Goal: Complete application form: Complete application form

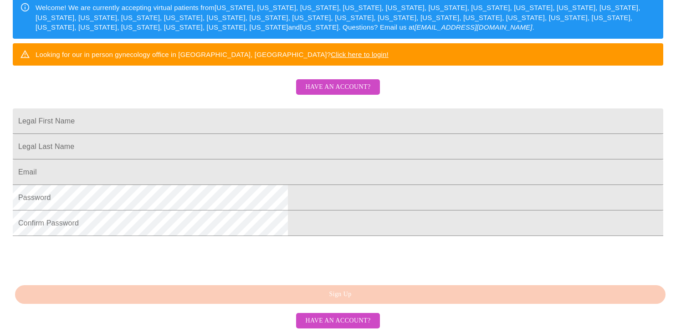
scroll to position [225, 0]
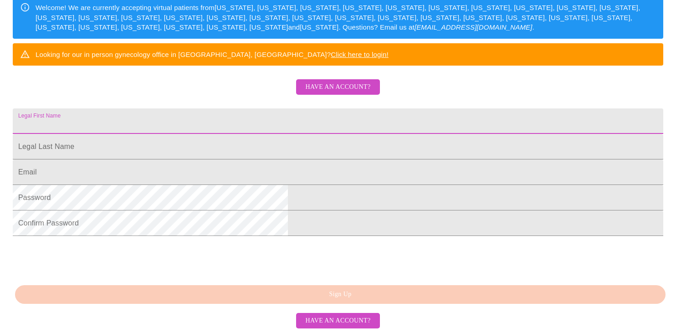
click at [292, 108] on input "Legal First Name" at bounding box center [338, 120] width 650 height 25
type input "[PERSON_NAME]"
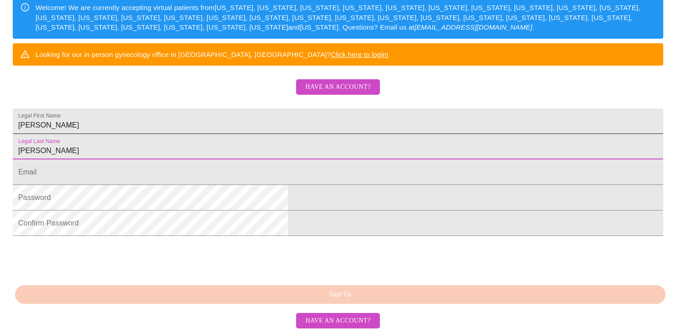
type input "[PERSON_NAME]"
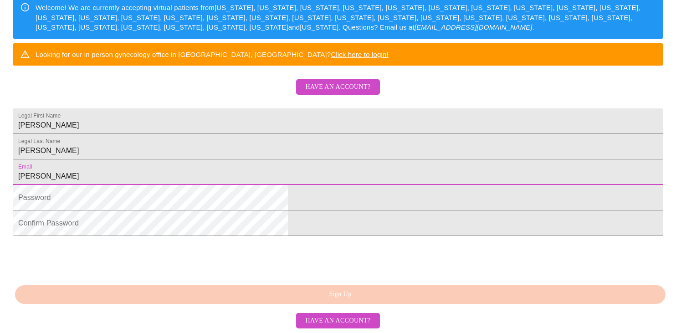
type input "[EMAIL_ADDRESS][DOMAIN_NAME]"
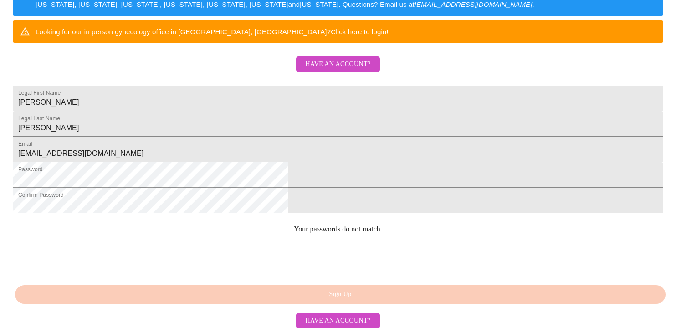
scroll to position [245, 0]
click at [327, 225] on div "MyMenopauseRx Sign Up Welcome! We are currently accepting virtual patients from…" at bounding box center [338, 59] width 668 height 333
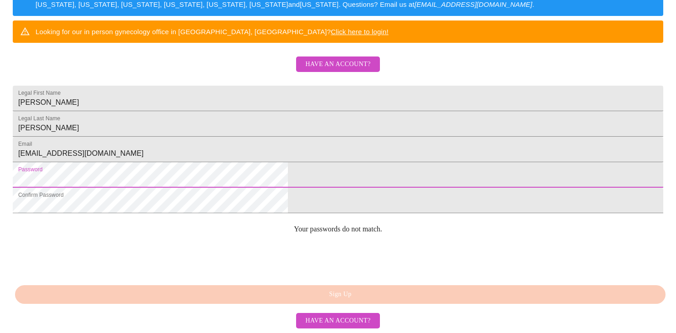
click at [181, 161] on html "MyMenopauseRx Sign Up Welcome! We are currently accepting virtual patients from…" at bounding box center [338, 25] width 676 height 407
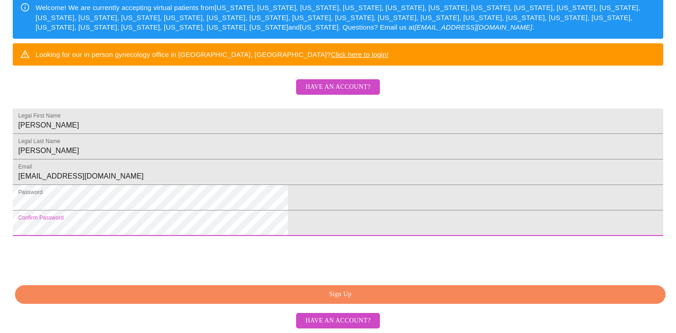
scroll to position [225, 0]
click at [342, 294] on span "Sign Up" at bounding box center [339, 294] width 629 height 11
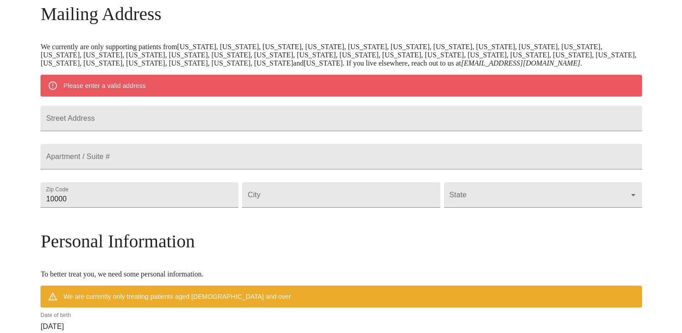
scroll to position [99, 0]
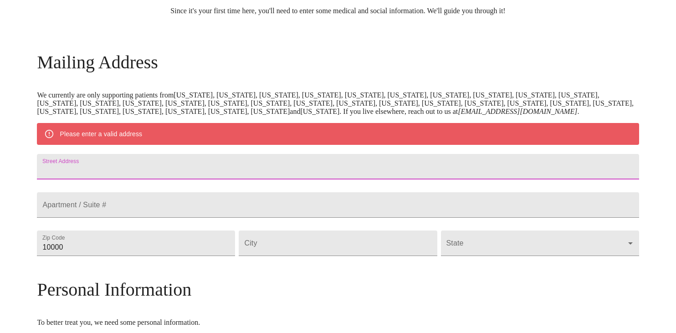
click at [195, 172] on input "Street Address" at bounding box center [337, 166] width 601 height 25
type input "[STREET_ADDRESS]"
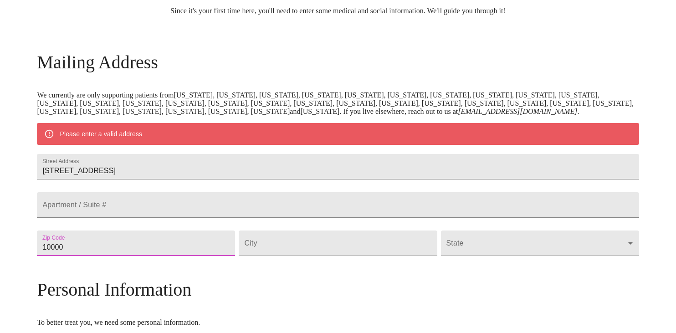
drag, startPoint x: 169, startPoint y: 260, endPoint x: 89, endPoint y: 257, distance: 80.2
click at [89, 257] on div "MyMenopauseRx Welcome to MyMenopauseRx Since it's your first time here, you'll …" at bounding box center [337, 260] width 601 height 710
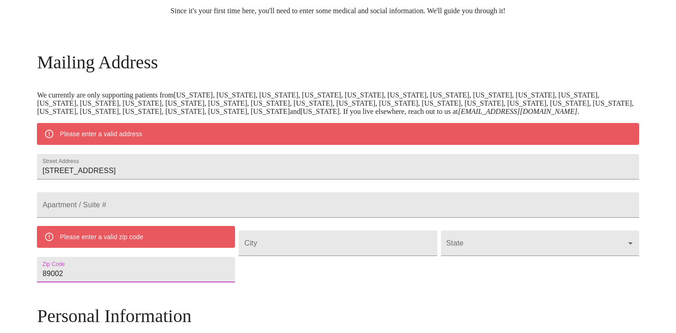
type input "89002"
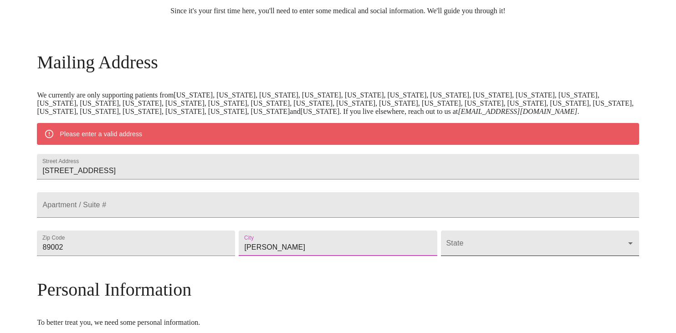
type input "[PERSON_NAME]"
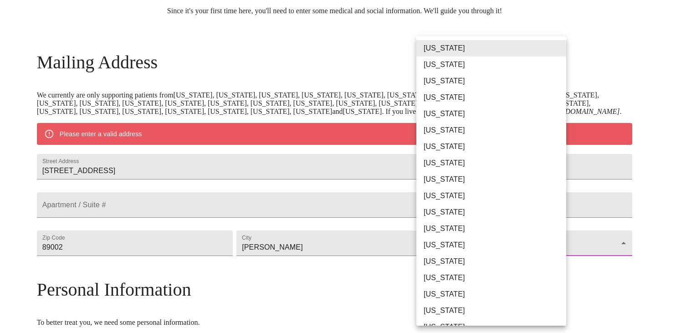
click at [432, 264] on body "MyMenopauseRx Welcome to MyMenopauseRx Since it's your first time here, you'll …" at bounding box center [338, 260] width 668 height 710
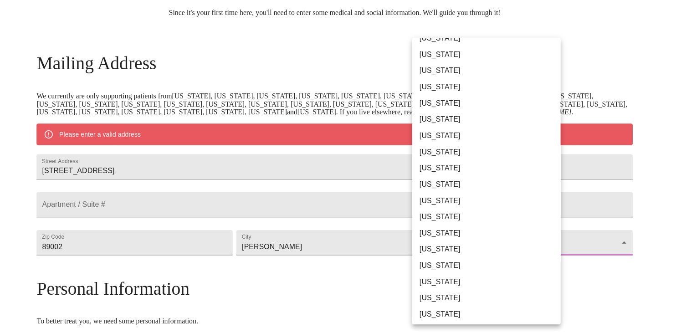
scroll to position [182, 0]
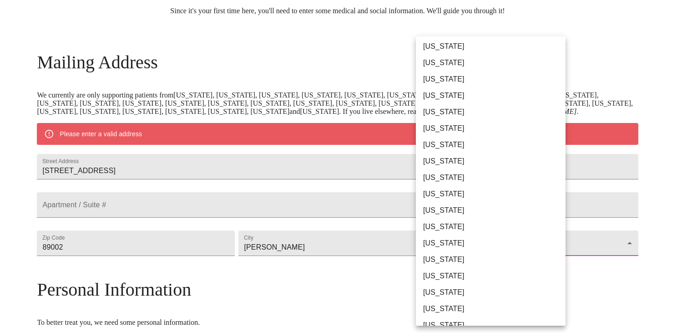
click at [438, 305] on li "[US_STATE]" at bounding box center [494, 308] width 157 height 16
type input "[US_STATE]"
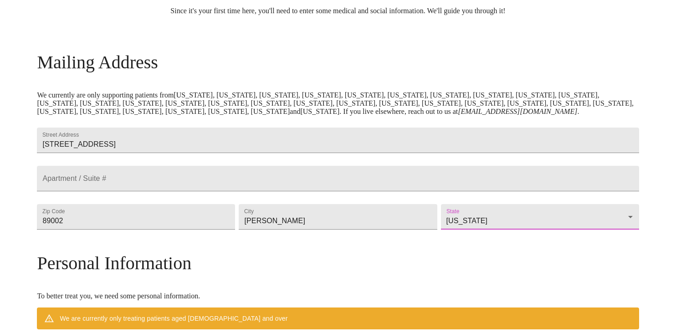
click at [582, 221] on div "MyMenopauseRx Welcome to MyMenopauseRx Since it's your first time here, you'll …" at bounding box center [337, 246] width 601 height 683
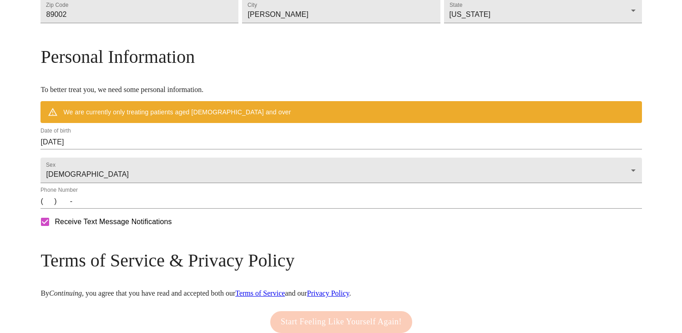
scroll to position [326, 0]
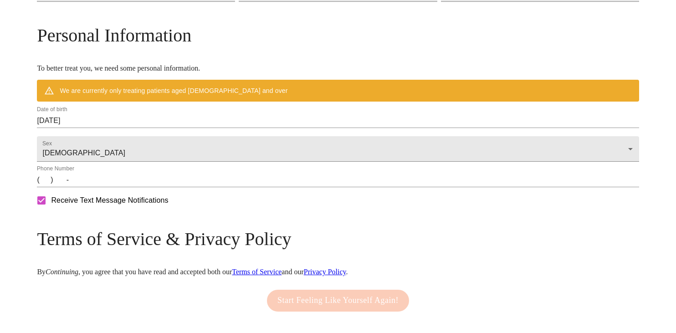
click at [110, 128] on input "[DATE]" at bounding box center [337, 120] width 601 height 15
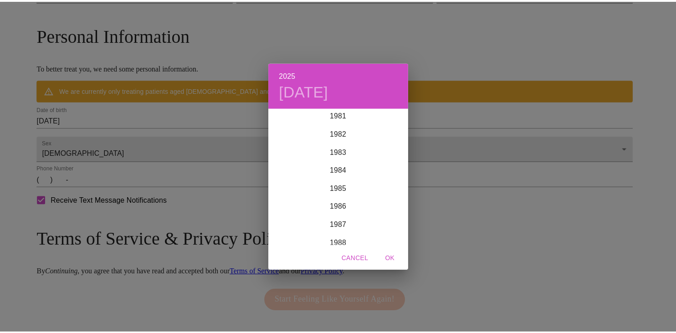
scroll to position [1512, 0]
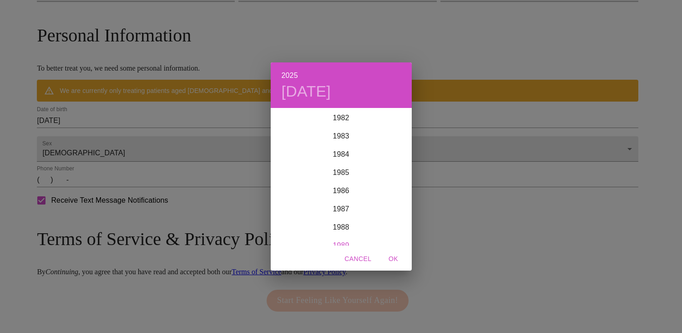
click at [341, 243] on div "1989" at bounding box center [341, 245] width 141 height 18
click at [290, 193] on div "[DATE]" at bounding box center [294, 194] width 47 height 34
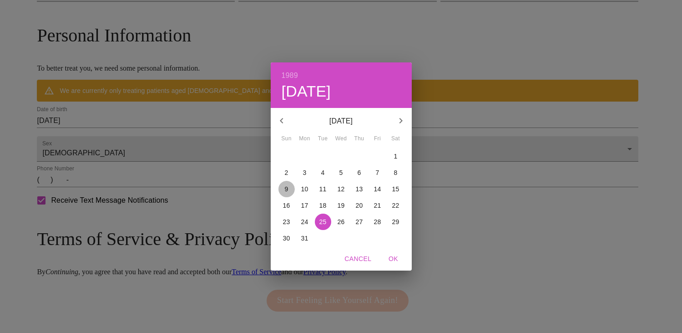
click at [287, 187] on p "9" at bounding box center [287, 188] width 4 height 9
click at [78, 214] on div "1989 Sun, [DATE] [DATE] Mon Tue Wed Thu Fri Sat 25 26 27 28 29 30 1 2 3 4 5 6 7…" at bounding box center [341, 166] width 682 height 333
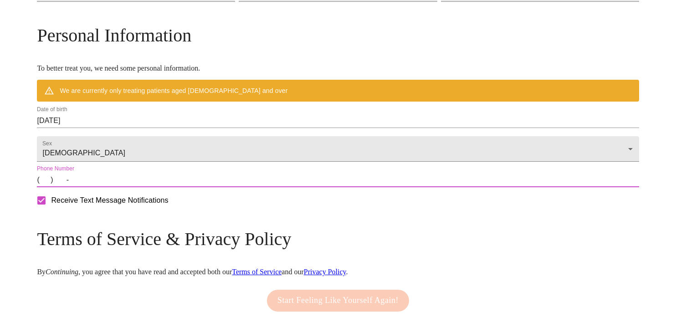
click at [118, 187] on input "(   )    -" at bounding box center [337, 180] width 601 height 15
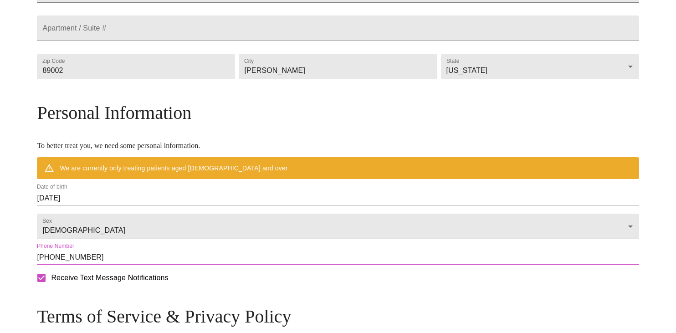
scroll to position [202, 0]
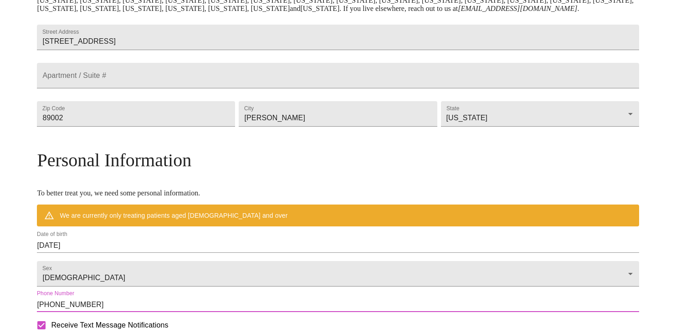
type input "[PHONE_NUMBER]"
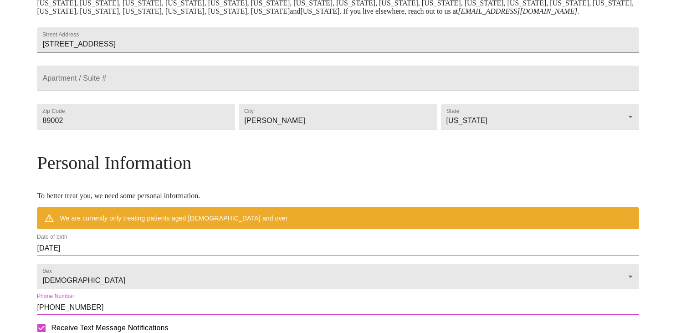
scroll to position [228, 0]
